Goal: Task Accomplishment & Management: Use online tool/utility

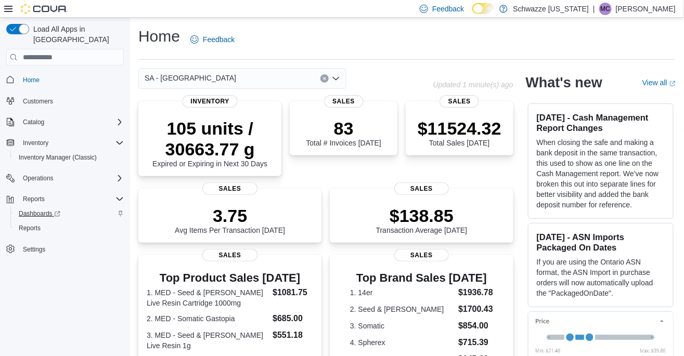
click at [36, 210] on span "Dashboards" at bounding box center [40, 214] width 42 height 8
click at [27, 224] on span "Reports" at bounding box center [30, 228] width 22 height 8
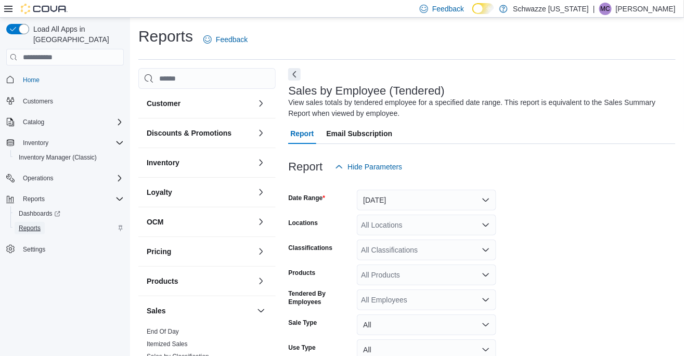
scroll to position [35, 0]
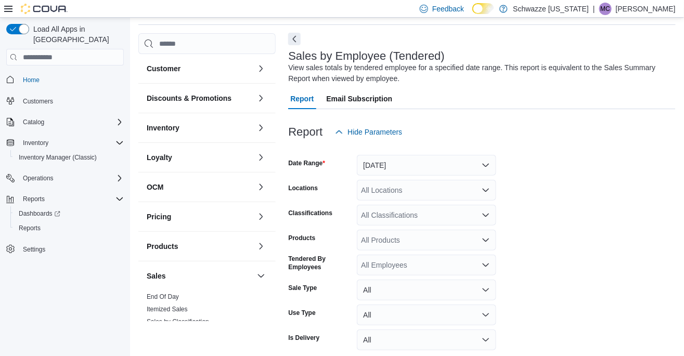
click at [298, 36] on button "Next" at bounding box center [294, 39] width 12 height 12
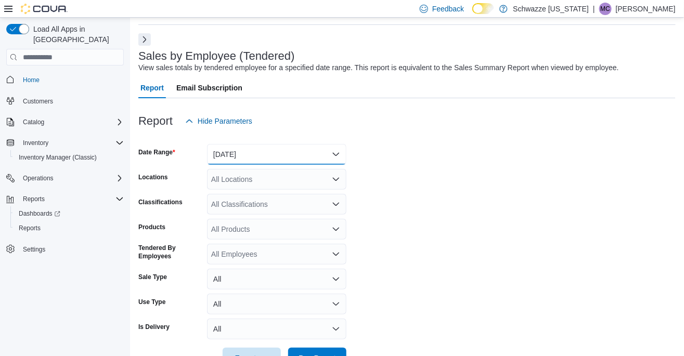
click at [266, 150] on button "Yesterday" at bounding box center [276, 154] width 139 height 21
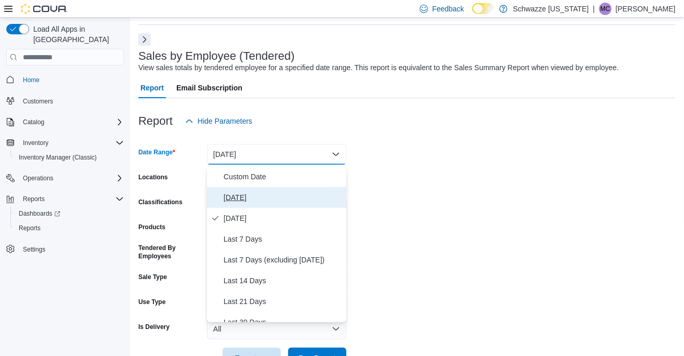
click at [253, 199] on span "Today" at bounding box center [283, 197] width 119 height 12
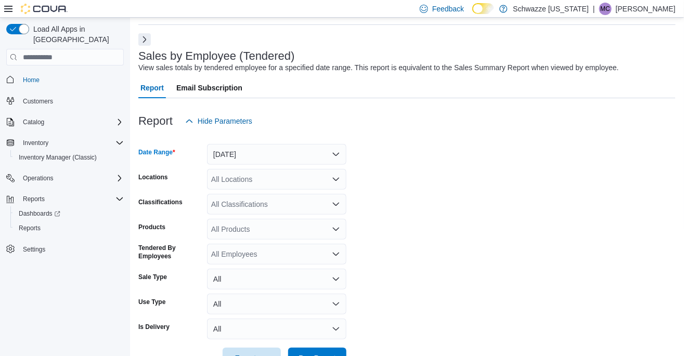
click at [497, 95] on div "Report Email Subscription" at bounding box center [406, 88] width 537 height 21
click at [252, 187] on div "All Locations" at bounding box center [276, 179] width 139 height 21
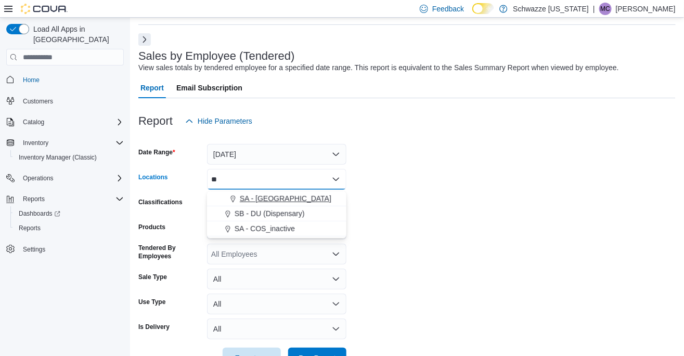
type input "**"
click at [269, 203] on span "SA - Denver" at bounding box center [286, 199] width 92 height 10
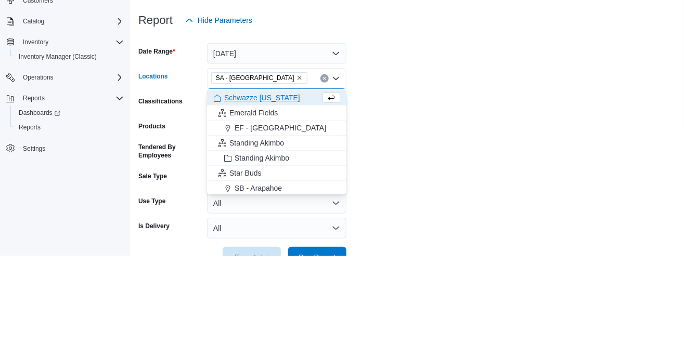
click at [476, 200] on form "Date Range Today Locations SA - Denver Combo box. Selected. SA - Denver. Press …" at bounding box center [406, 250] width 537 height 237
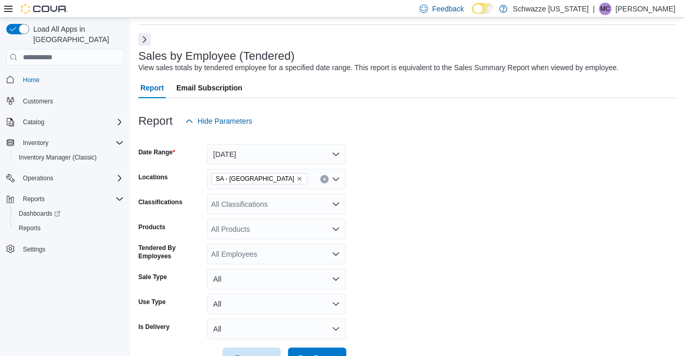
scroll to position [36, 0]
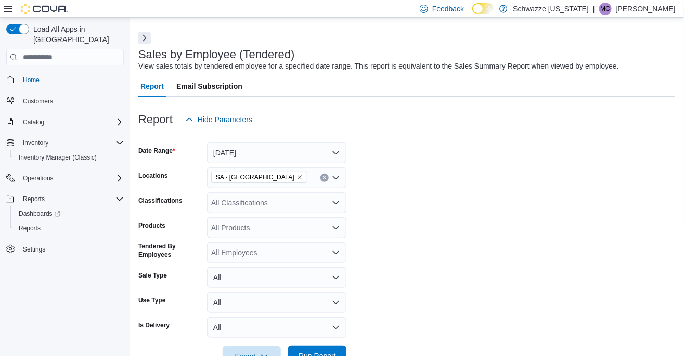
click at [338, 355] on span "Run Report" at bounding box center [317, 356] width 46 height 21
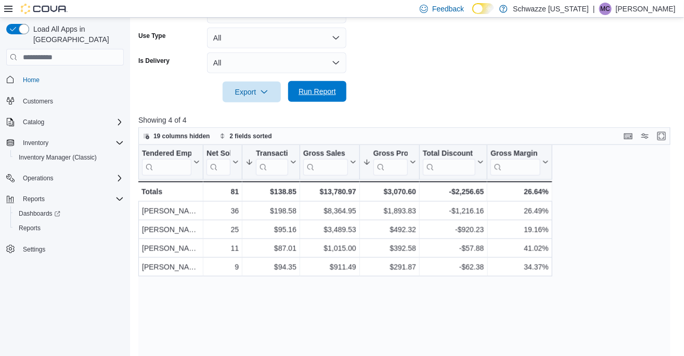
scroll to position [305, 0]
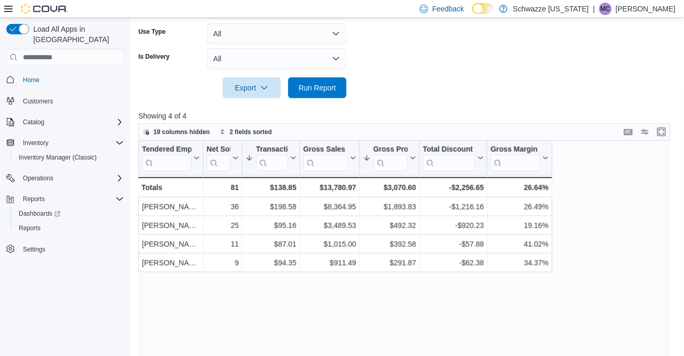
click at [653, 11] on p "Michael Cowan" at bounding box center [646, 9] width 60 height 12
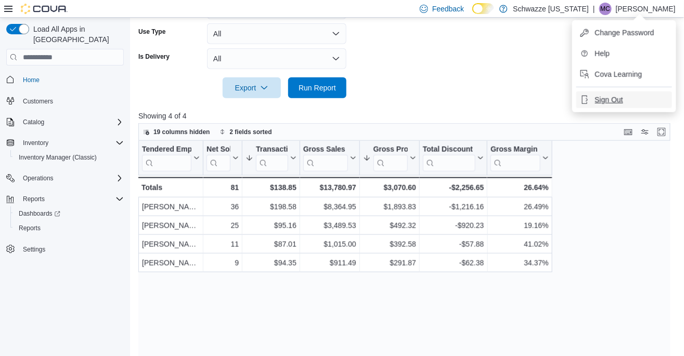
click at [604, 99] on span "Sign Out" at bounding box center [609, 100] width 28 height 10
